Goal: Communication & Community: Answer question/provide support

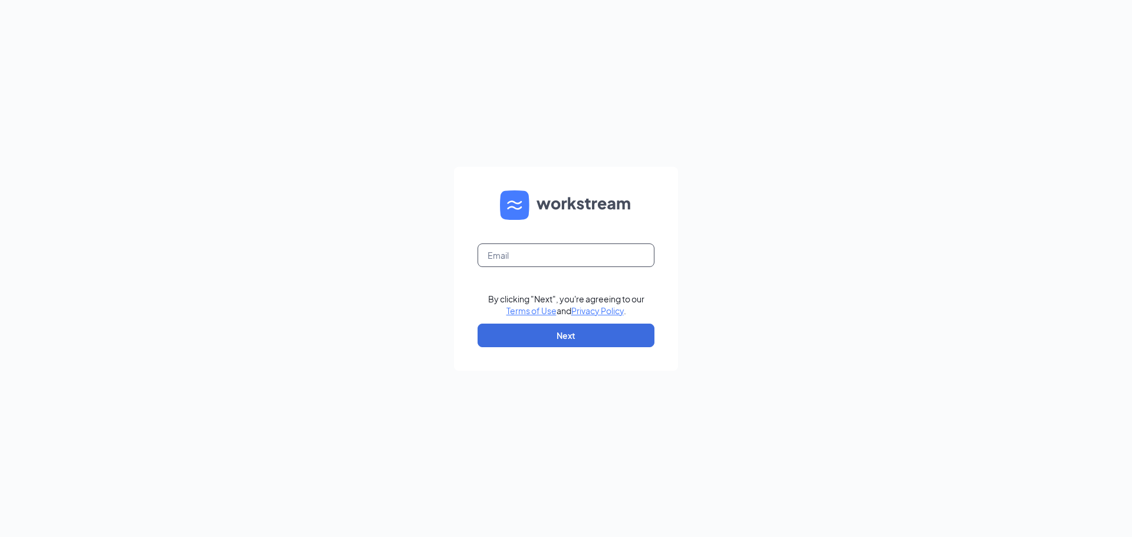
click at [532, 254] on input "text" at bounding box center [566, 255] width 177 height 24
type input "drew@crossroadsace.com"
click at [555, 333] on button "Next" at bounding box center [566, 336] width 177 height 24
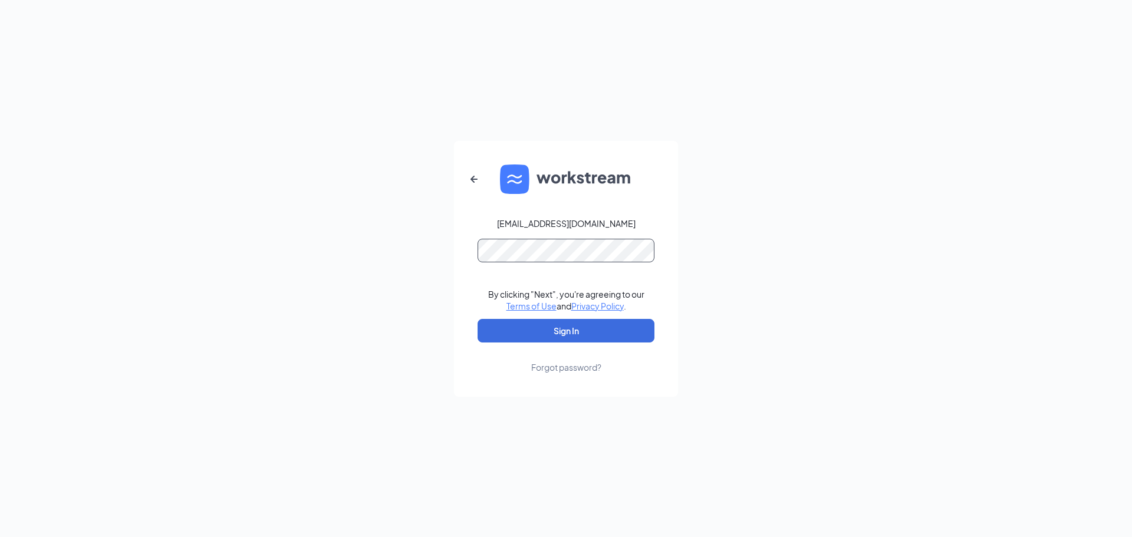
click at [478, 319] on button "Sign In" at bounding box center [566, 331] width 177 height 24
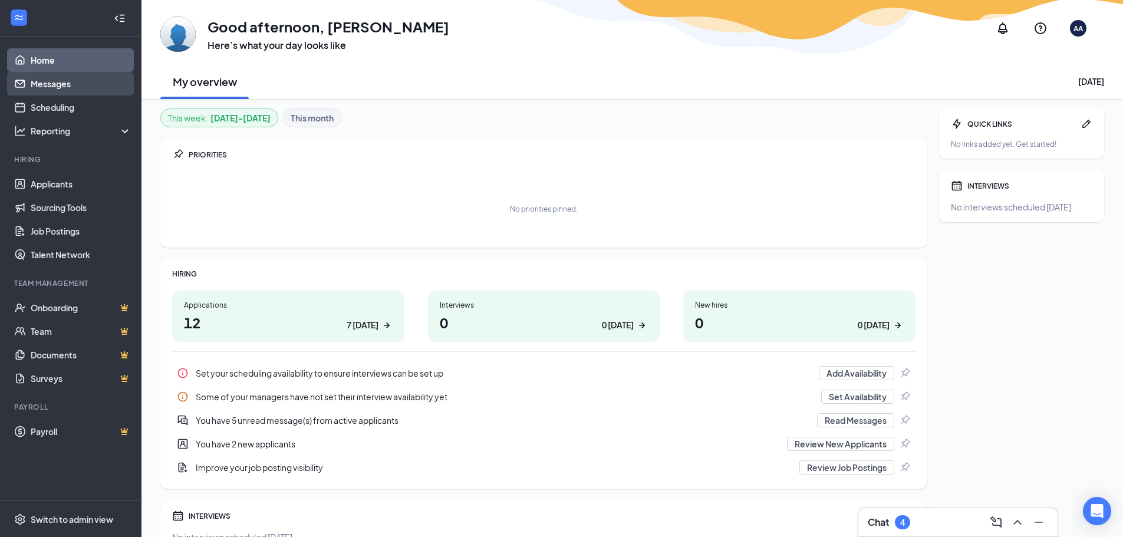
click at [50, 85] on link "Messages" at bounding box center [81, 84] width 101 height 24
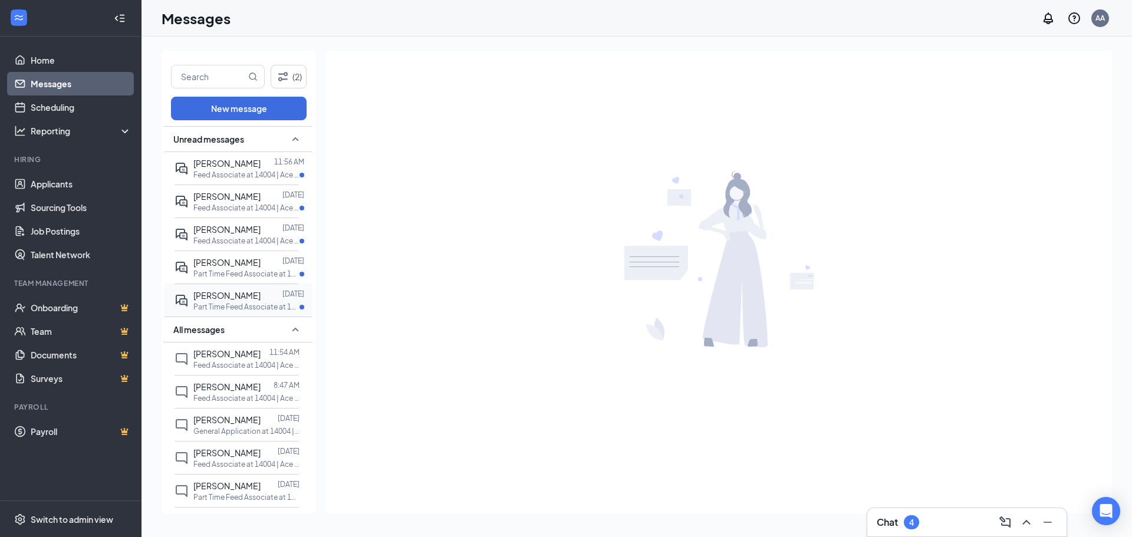
click at [225, 301] on div "[PERSON_NAME]" at bounding box center [226, 295] width 67 height 13
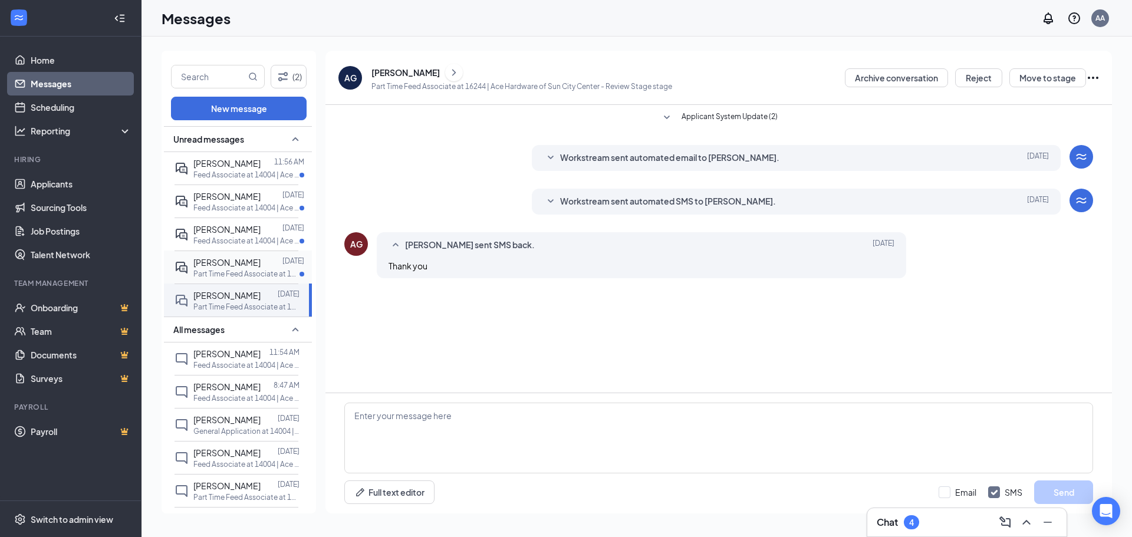
click at [219, 267] on div "[PERSON_NAME]" at bounding box center [226, 262] width 67 height 13
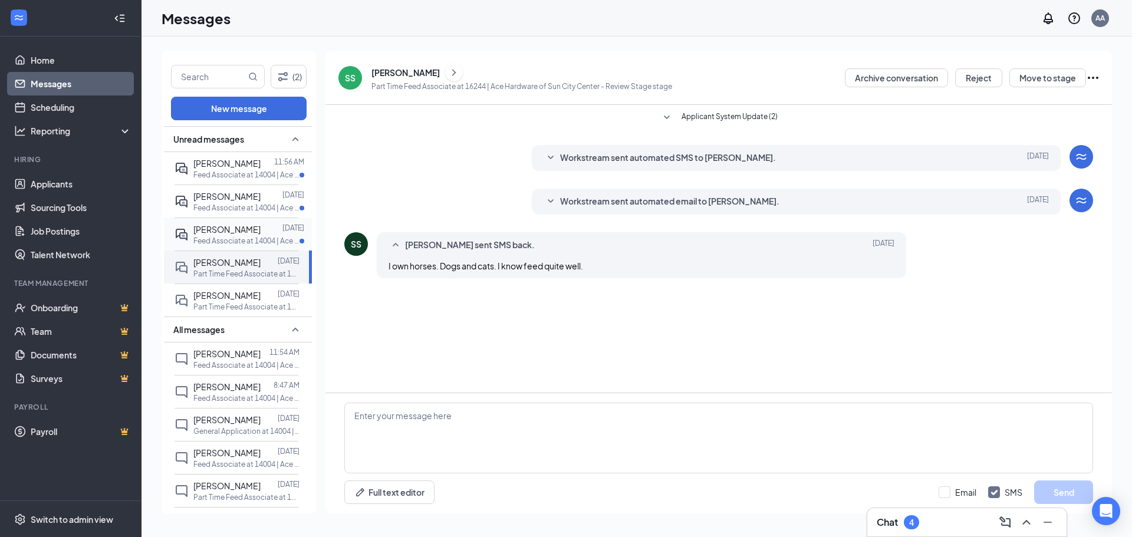
click at [261, 235] on div at bounding box center [272, 229] width 22 height 13
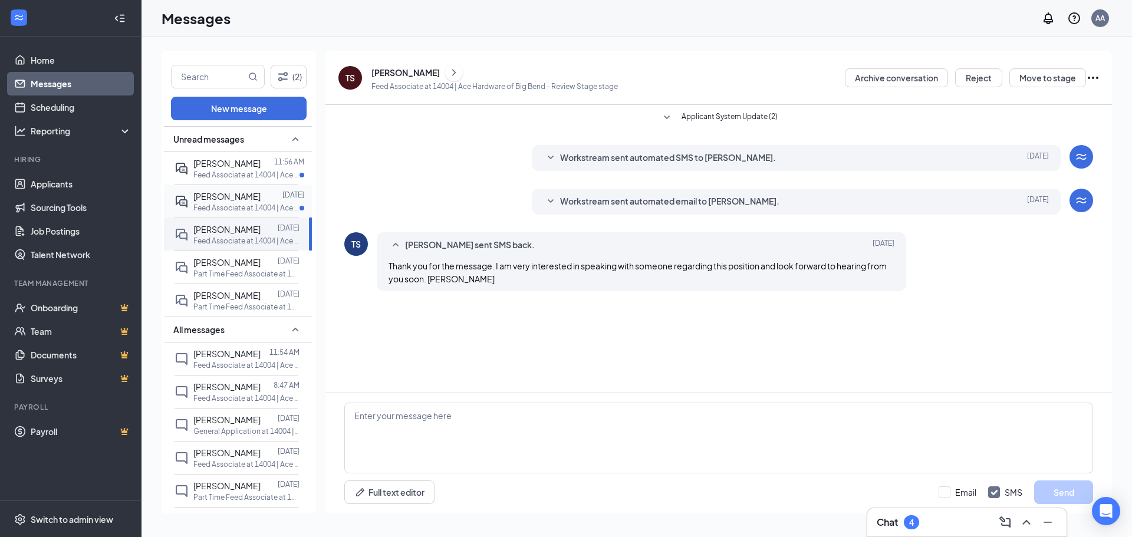
click at [244, 200] on span "[PERSON_NAME]" at bounding box center [226, 196] width 67 height 11
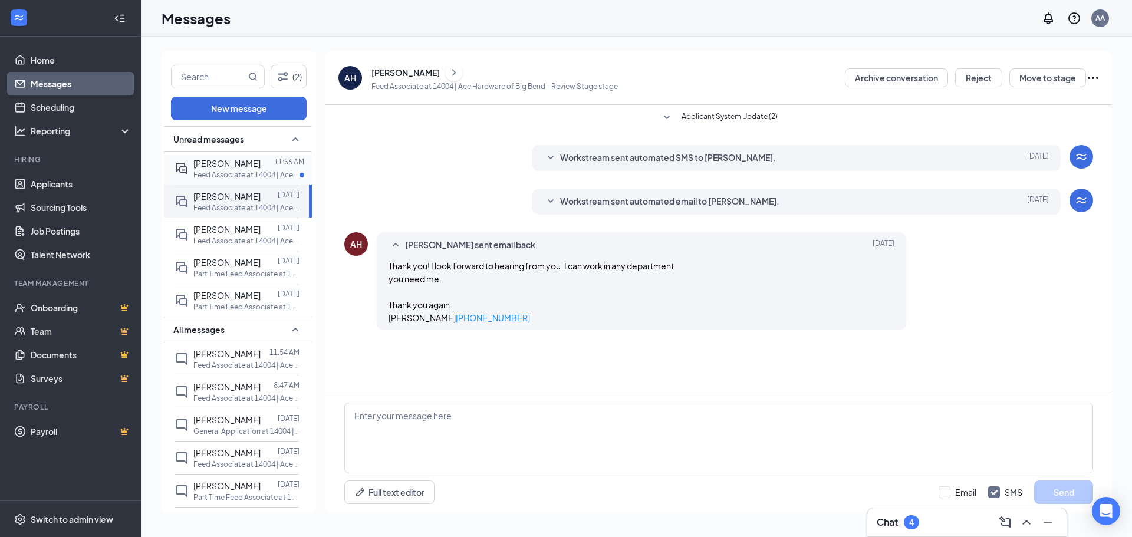
click at [243, 169] on div "[PERSON_NAME]" at bounding box center [226, 163] width 67 height 13
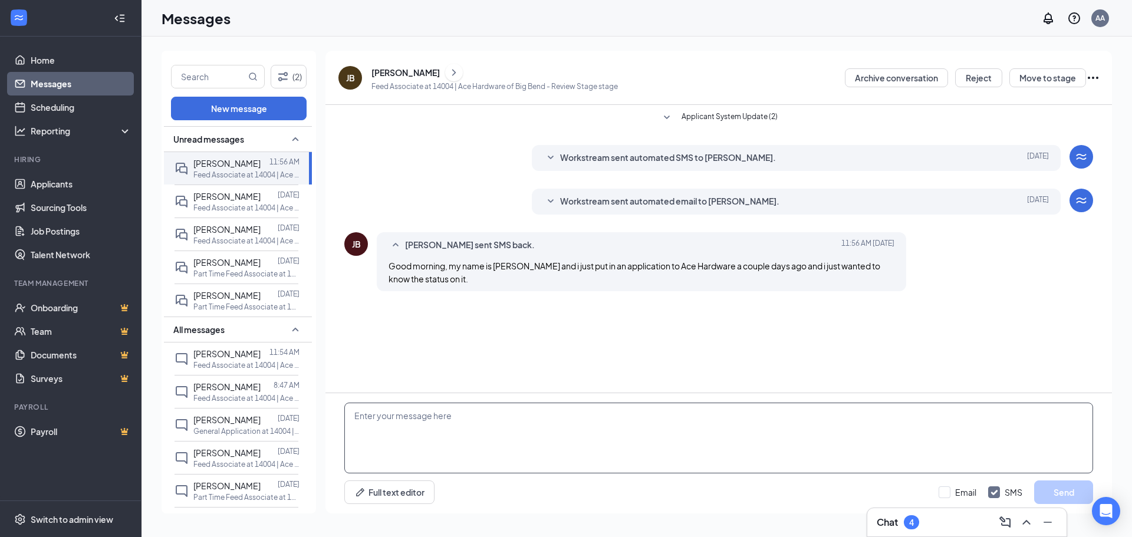
click at [478, 421] on textarea at bounding box center [718, 438] width 749 height 71
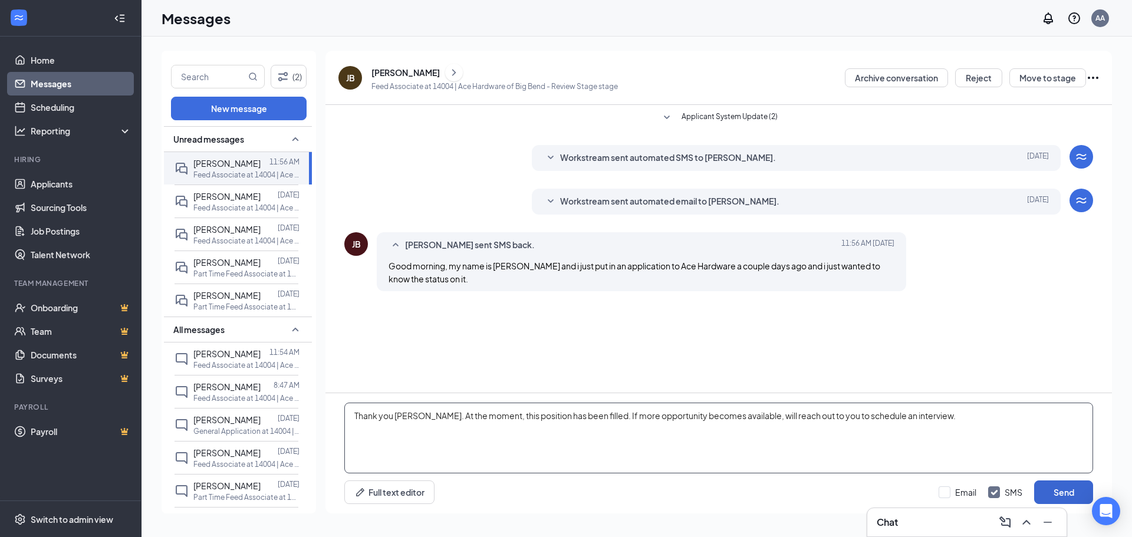
type textarea "Thank you [PERSON_NAME]. At the moment, this position has been filled. If more …"
click at [1054, 486] on button "Send" at bounding box center [1063, 492] width 59 height 24
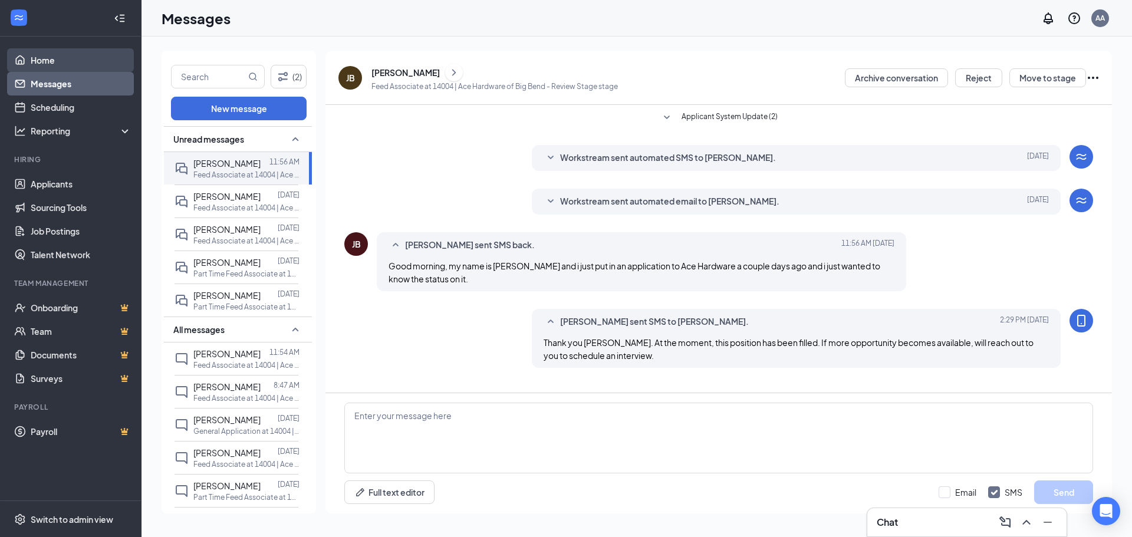
click at [35, 57] on link "Home" at bounding box center [81, 60] width 101 height 24
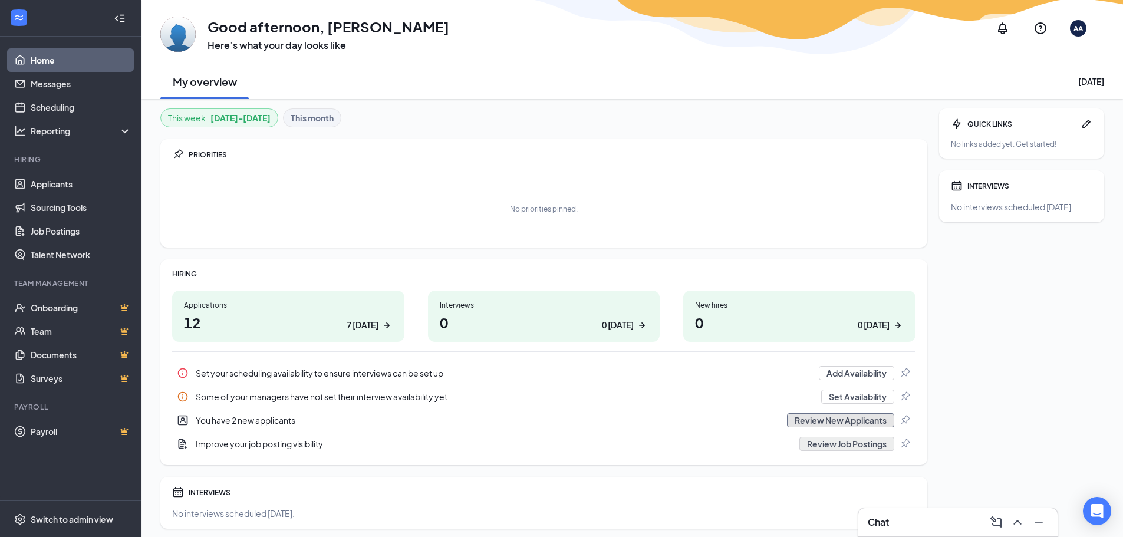
click at [799, 423] on button "Review New Applicants" at bounding box center [840, 420] width 107 height 14
